Goal: Navigation & Orientation: Go to known website

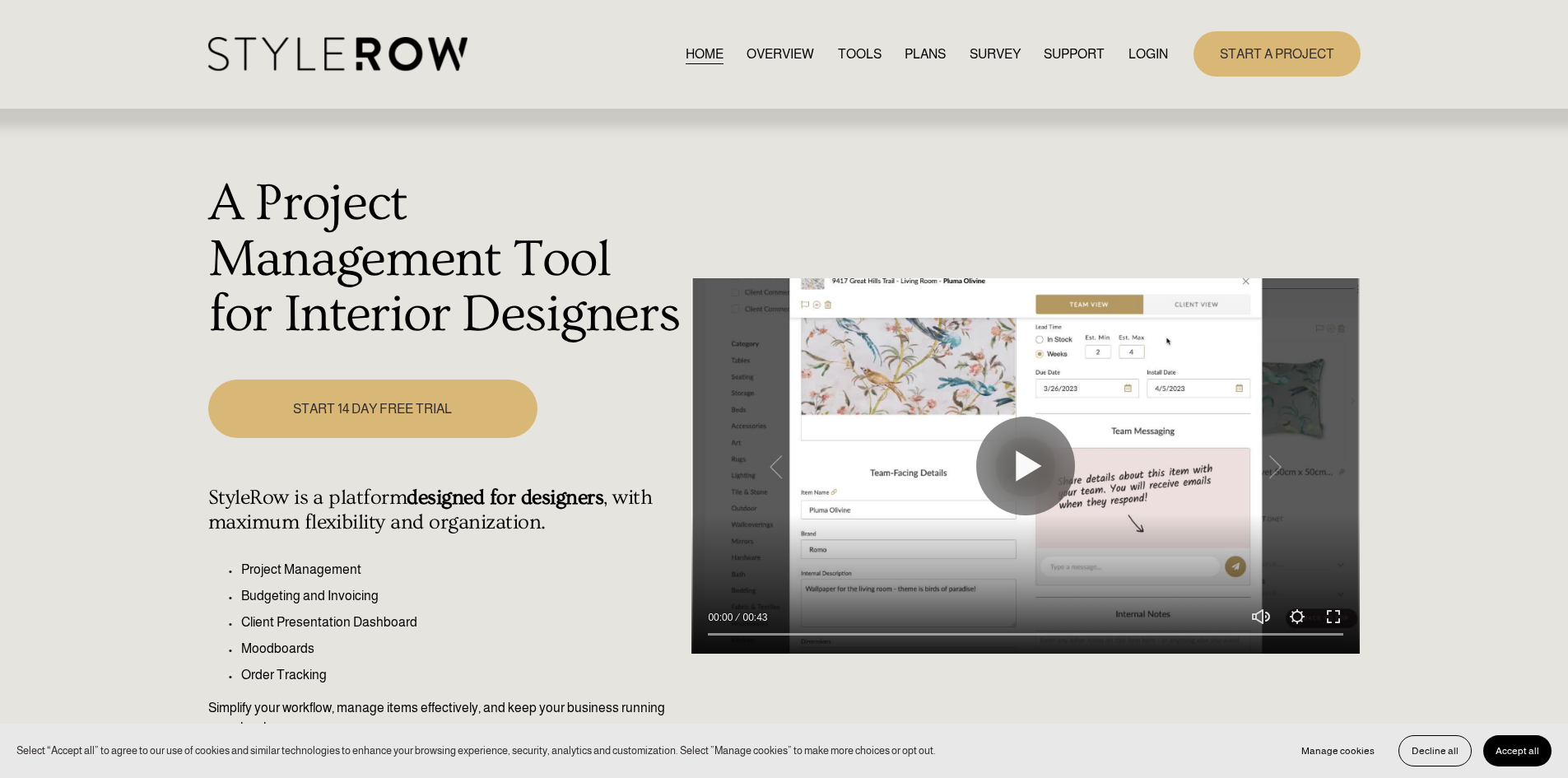
click at [1145, 53] on link "LOGIN" at bounding box center [1148, 54] width 39 height 22
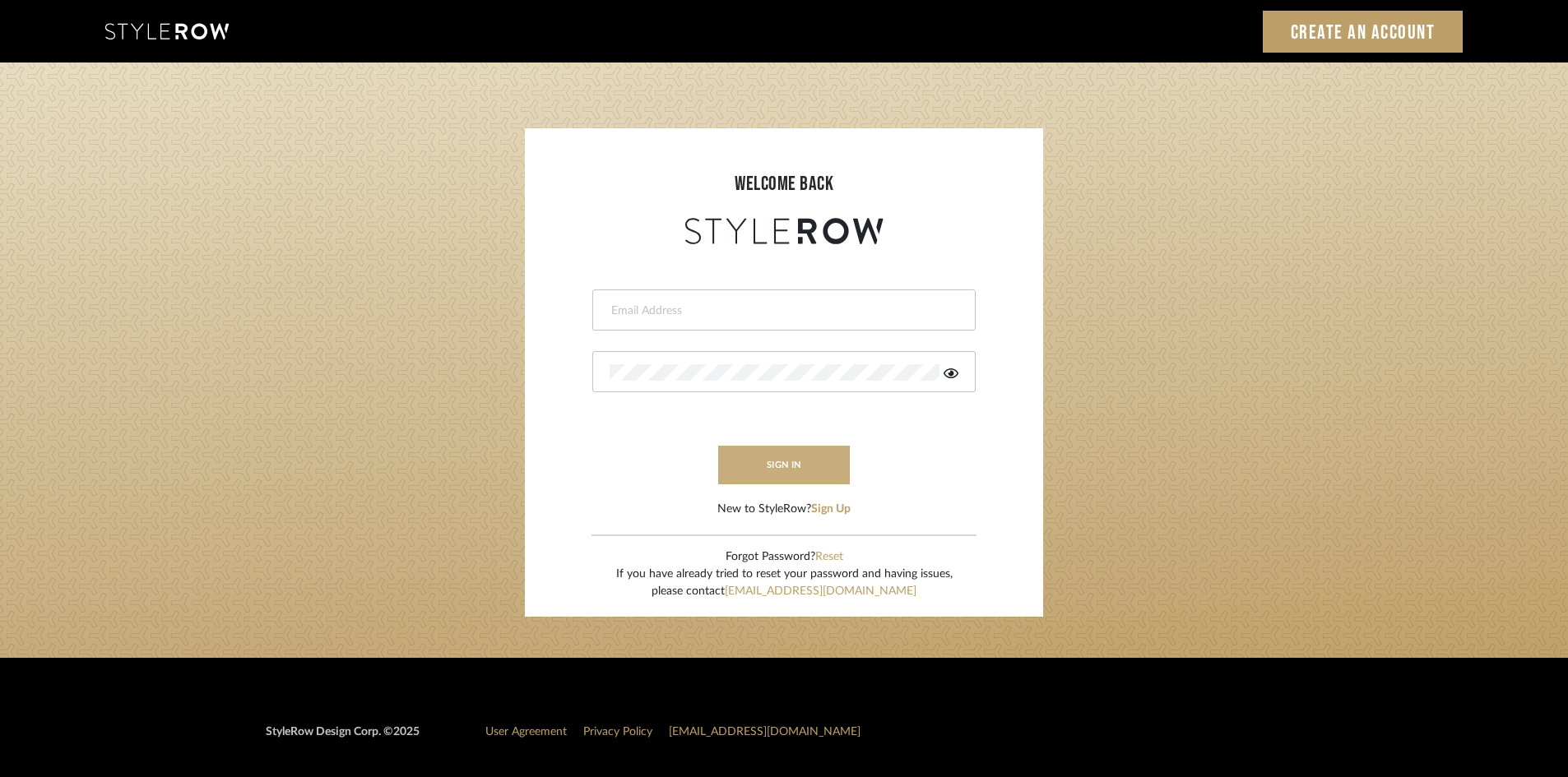
type input "carrie@tresbelleinteriors.com"
click at [746, 464] on button "sign in" at bounding box center [783, 465] width 132 height 38
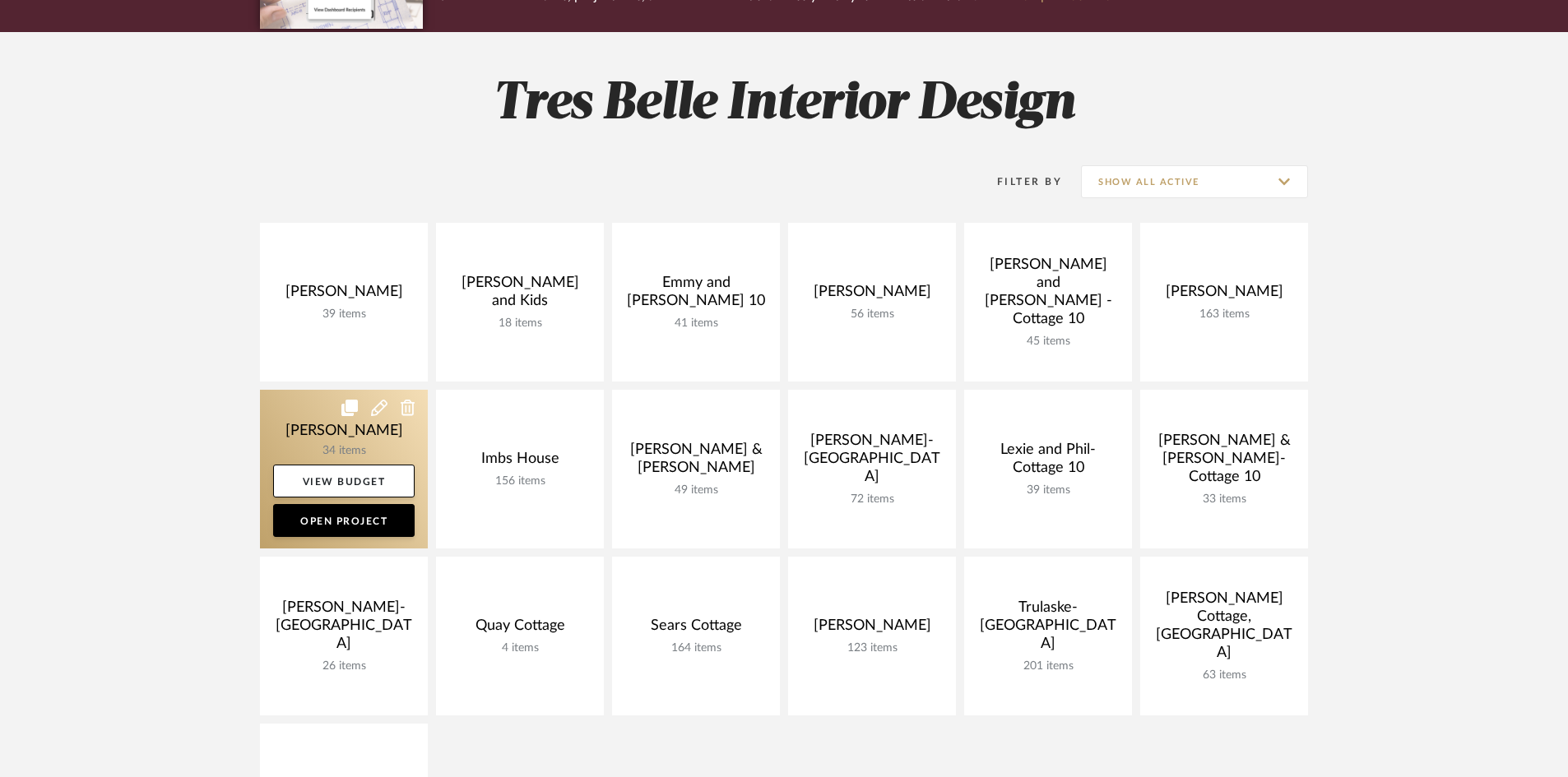
scroll to position [164, 0]
